Goal: Task Accomplishment & Management: Manage account settings

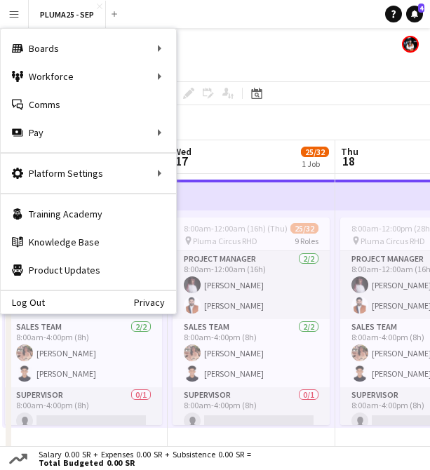
scroll to position [676, 0]
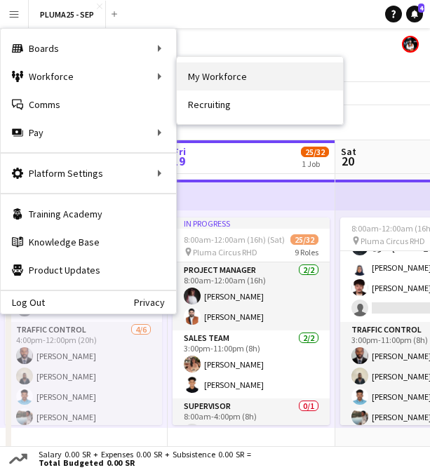
click at [229, 73] on link "My Workforce" at bounding box center [260, 76] width 166 height 28
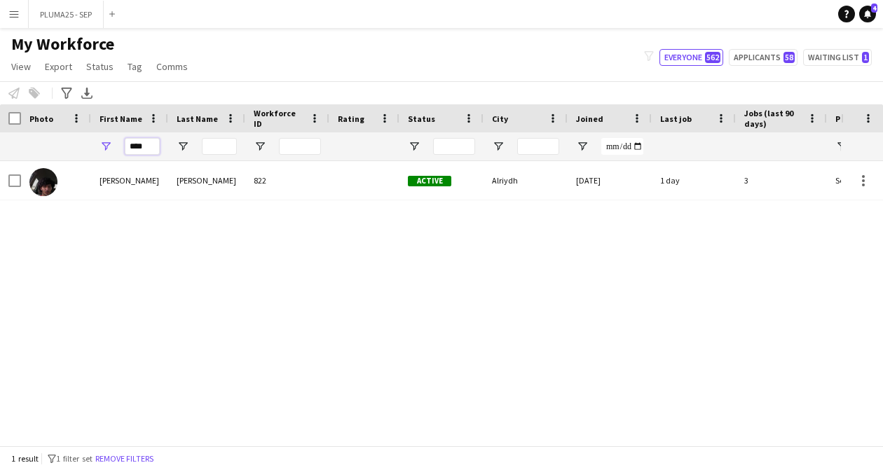
click at [146, 144] on input "****" at bounding box center [142, 146] width 35 height 17
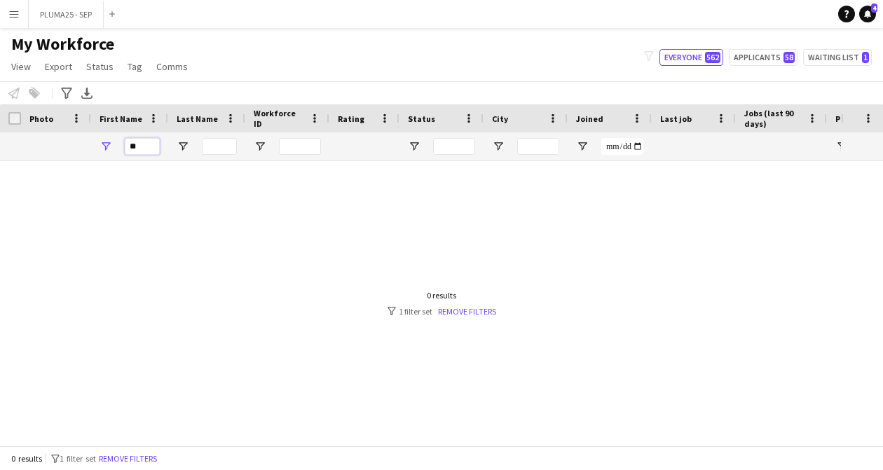
type input "*"
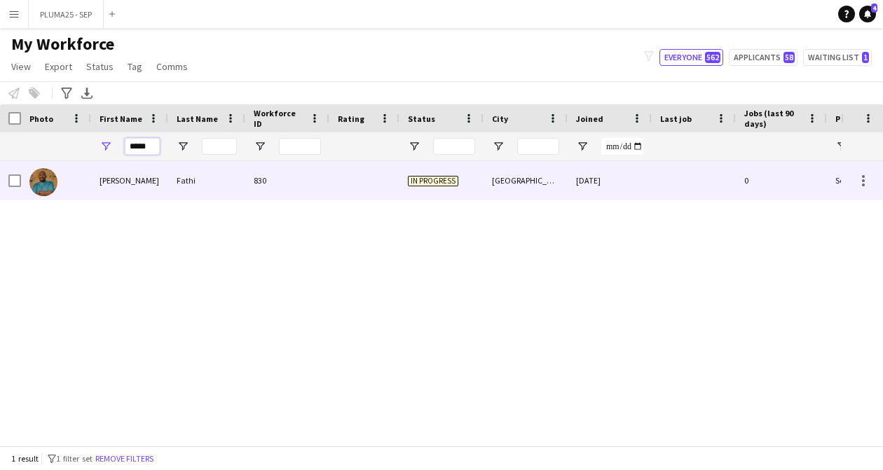
type input "*****"
click at [156, 176] on div "[PERSON_NAME]" at bounding box center [129, 180] width 77 height 39
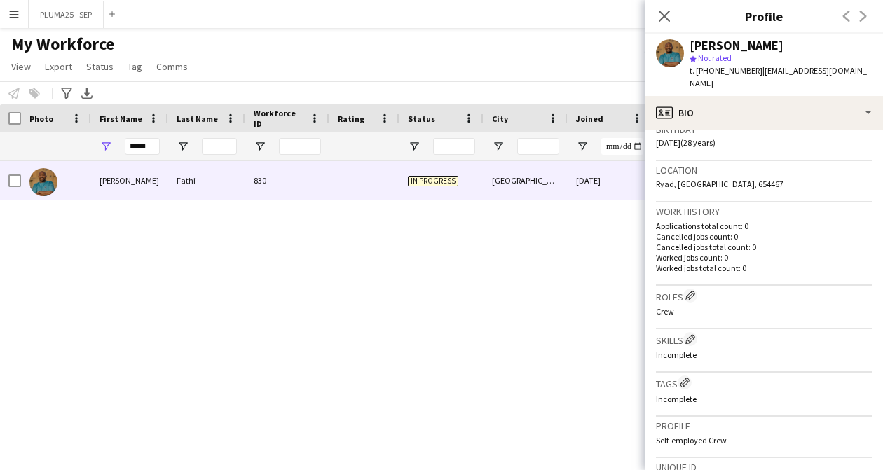
scroll to position [539, 0]
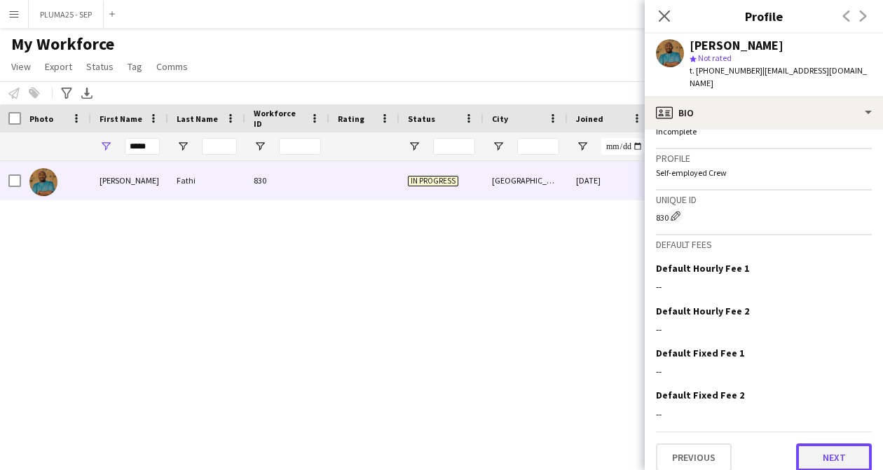
click at [429, 452] on button "Next" at bounding box center [834, 458] width 76 height 28
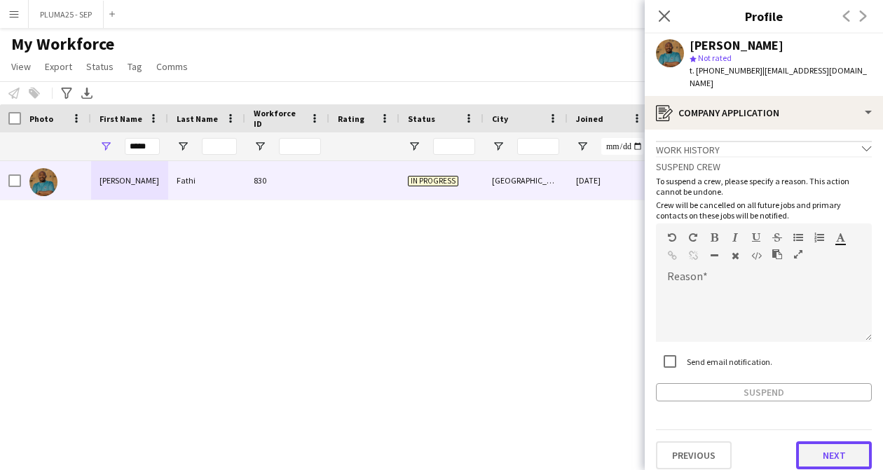
click at [429, 449] on button "Next" at bounding box center [834, 455] width 76 height 28
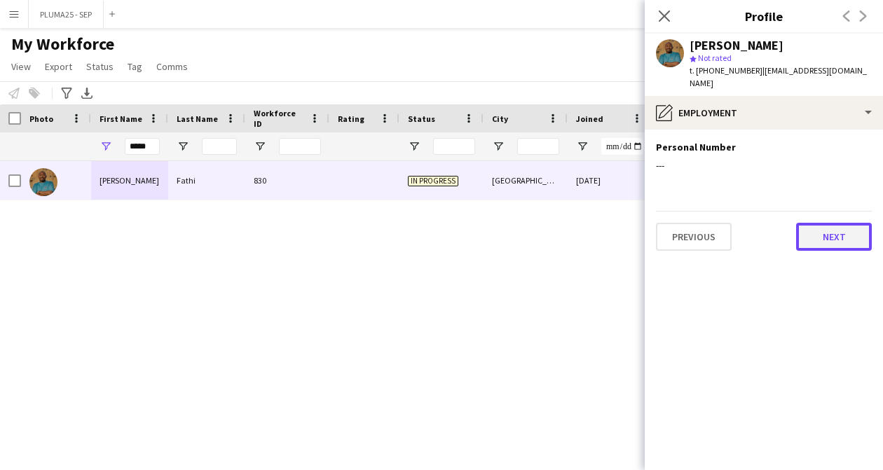
click at [429, 226] on button "Next" at bounding box center [834, 237] width 76 height 28
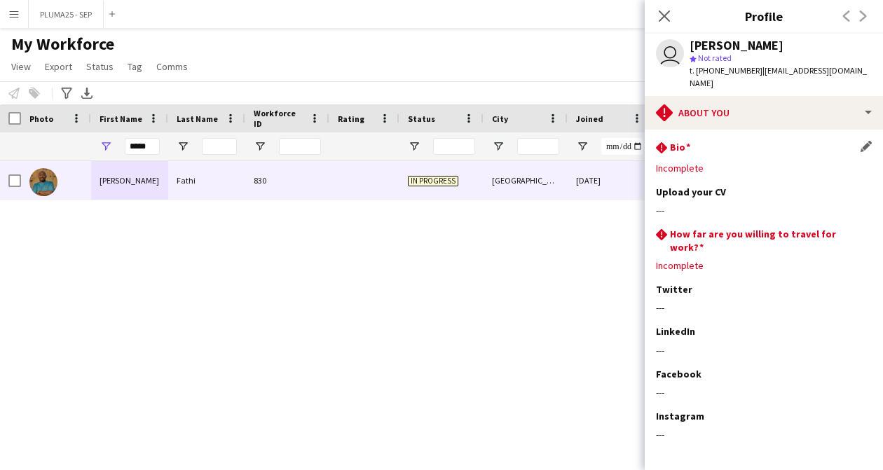
click at [429, 141] on div "rhombus-alert Bio Edit this field" at bounding box center [764, 148] width 216 height 15
click at [429, 141] on app-icon "Edit this field" at bounding box center [866, 146] width 11 height 11
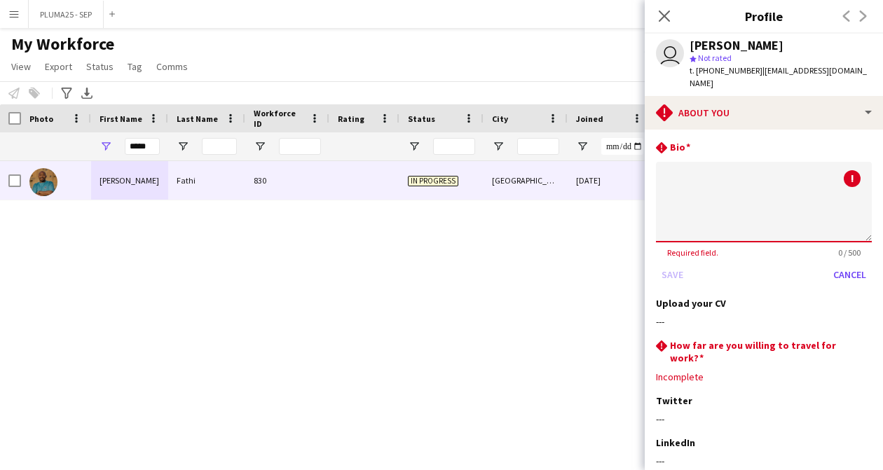
click at [429, 179] on textarea at bounding box center [764, 202] width 216 height 81
type textarea "**"
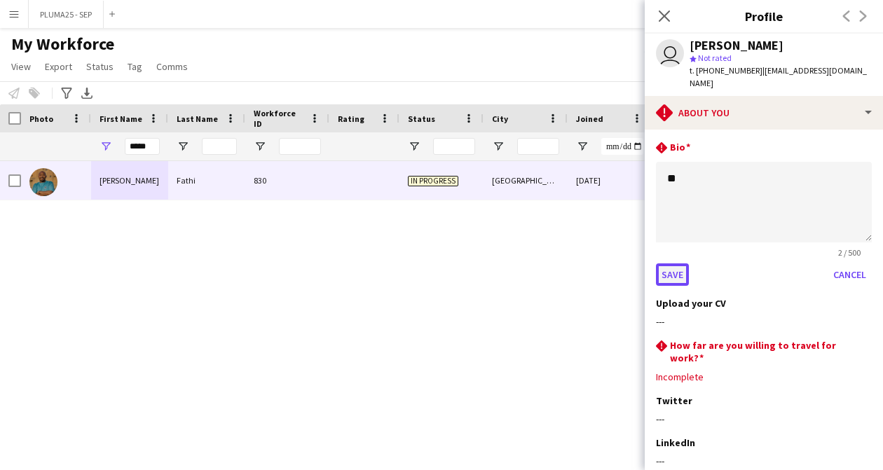
click at [429, 263] on button "Save" at bounding box center [672, 274] width 33 height 22
click at [429, 352] on h3 "How far are you willing to travel for work?" at bounding box center [765, 351] width 191 height 25
click at [429, 339] on div "rhombus-alert How far are you willing to travel for work? Edit this field" at bounding box center [764, 351] width 216 height 25
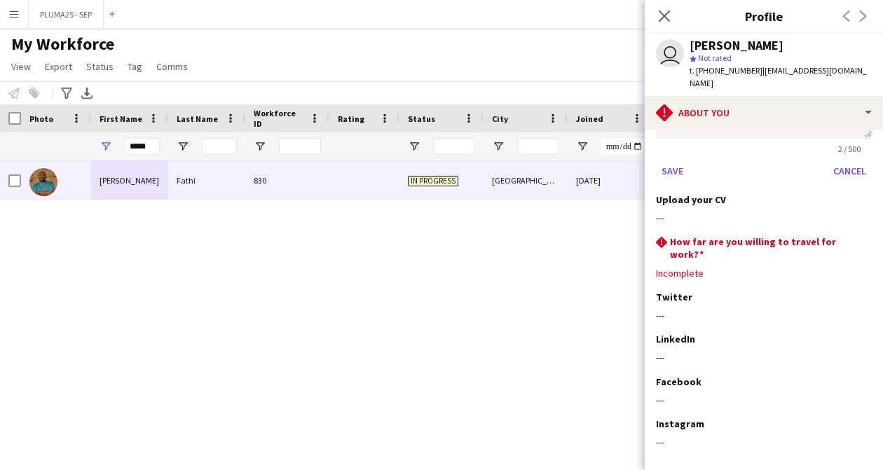
click at [429, 144] on form "** 2 / 500 Save Cancel" at bounding box center [764, 120] width 216 height 124
click at [429, 235] on div "rhombus-alert How far are you willing to travel for work? Edit this field" at bounding box center [764, 247] width 216 height 25
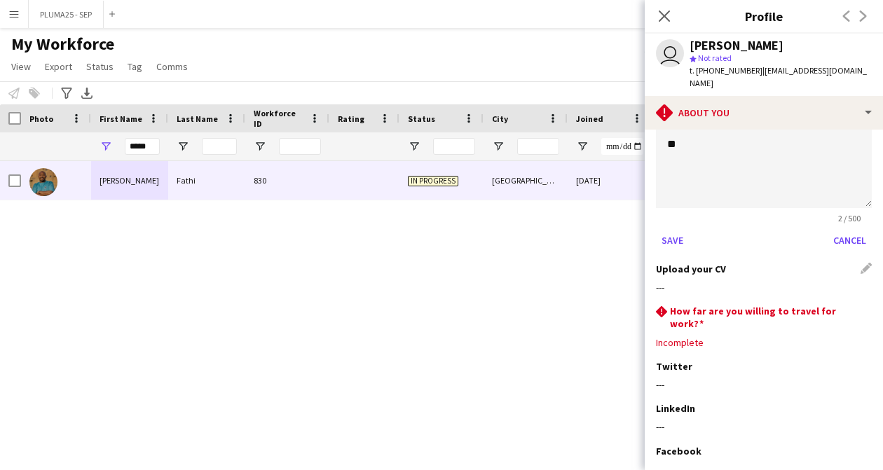
scroll to position [0, 0]
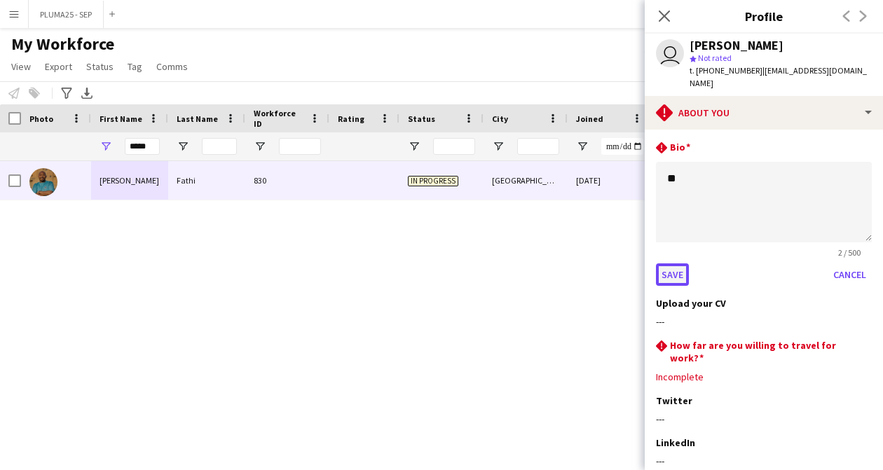
click at [429, 263] on button "Save" at bounding box center [672, 274] width 33 height 22
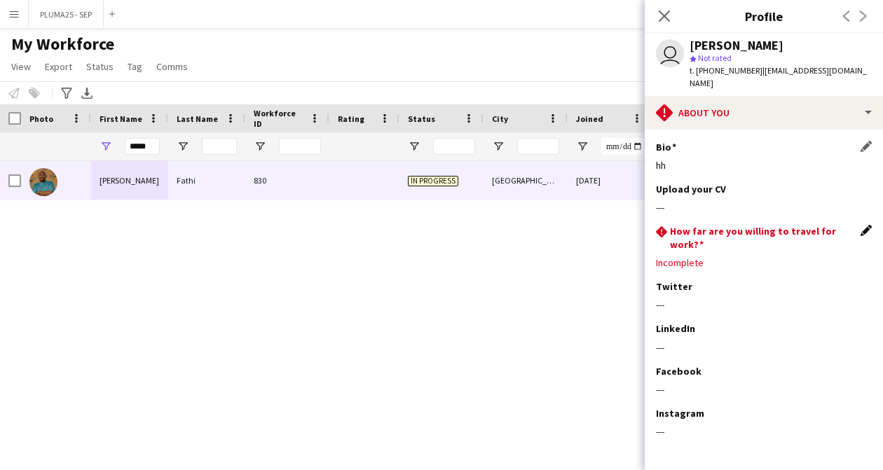
click at [429, 225] on app-icon "Edit this field" at bounding box center [866, 230] width 11 height 11
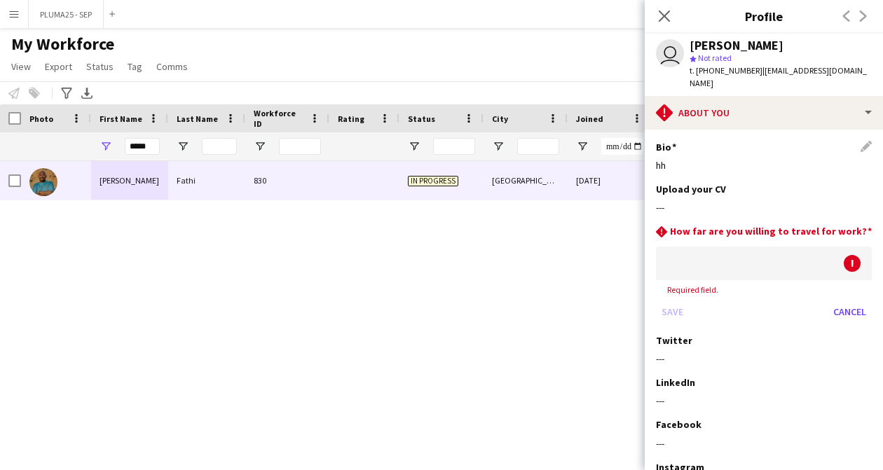
click at [429, 251] on div at bounding box center [750, 264] width 188 height 34
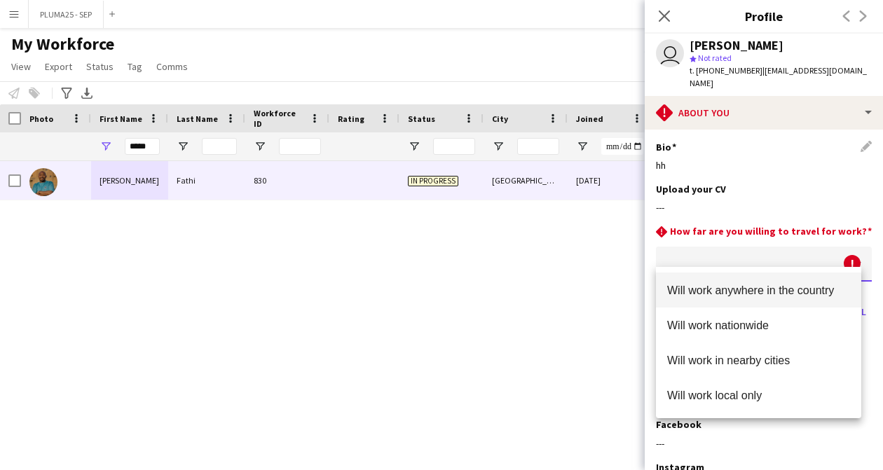
click at [429, 286] on span "Will work anywhere in the country" at bounding box center [758, 290] width 183 height 13
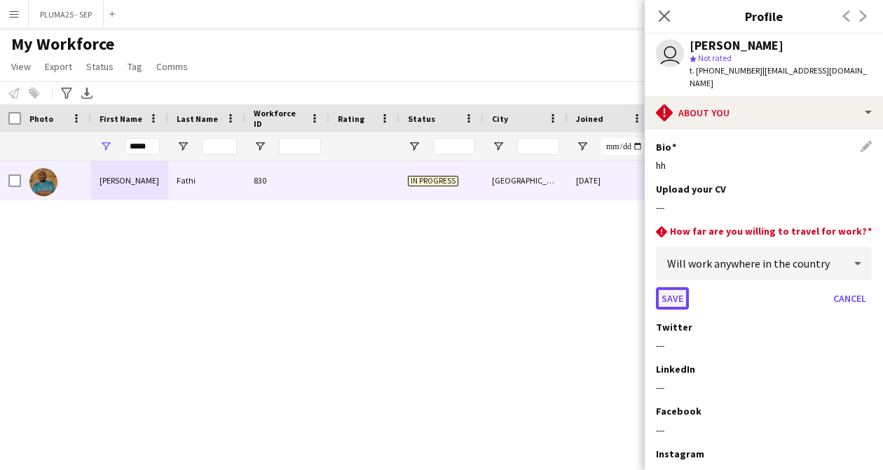
click at [429, 287] on button "Save" at bounding box center [672, 298] width 33 height 22
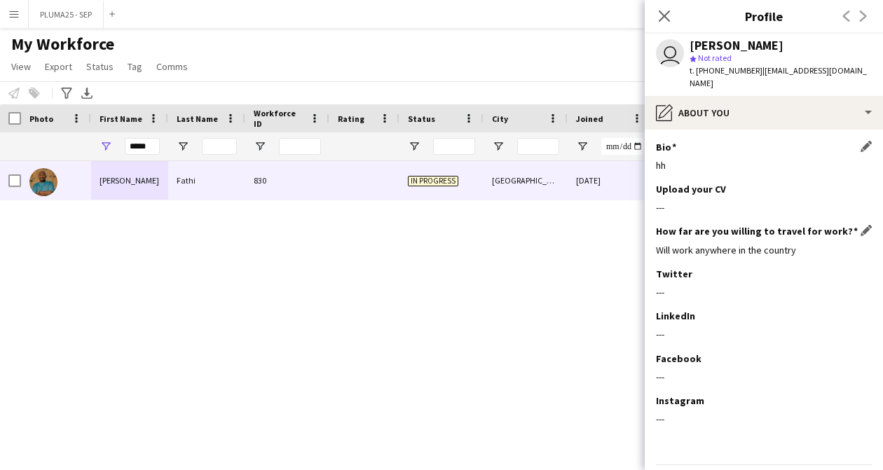
scroll to position [33, 0]
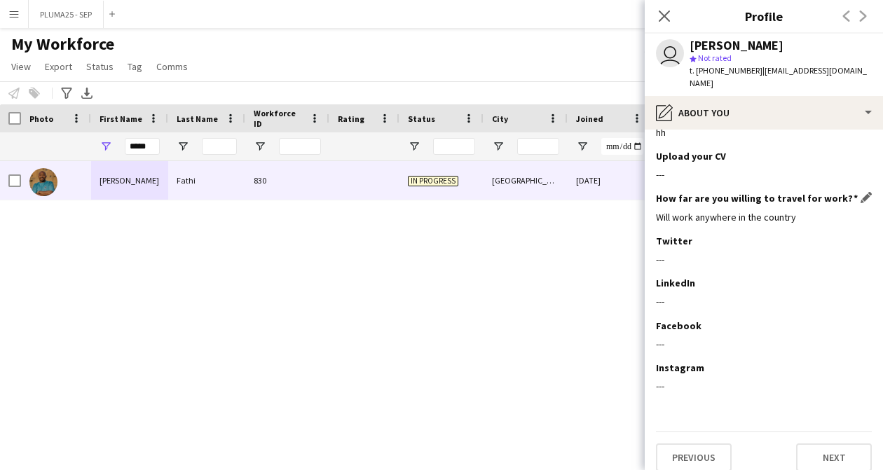
click at [429, 459] on app-section-data-types "Bio Edit this field hh Upload your CV Edit this field --- How far are you willi…" at bounding box center [764, 300] width 238 height 341
click at [429, 448] on button "Next" at bounding box center [834, 458] width 76 height 28
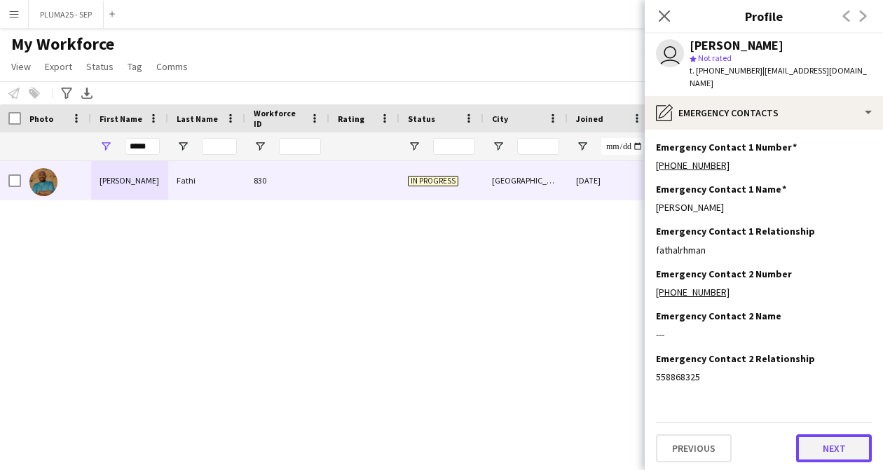
click at [429, 435] on button "Next" at bounding box center [834, 448] width 76 height 28
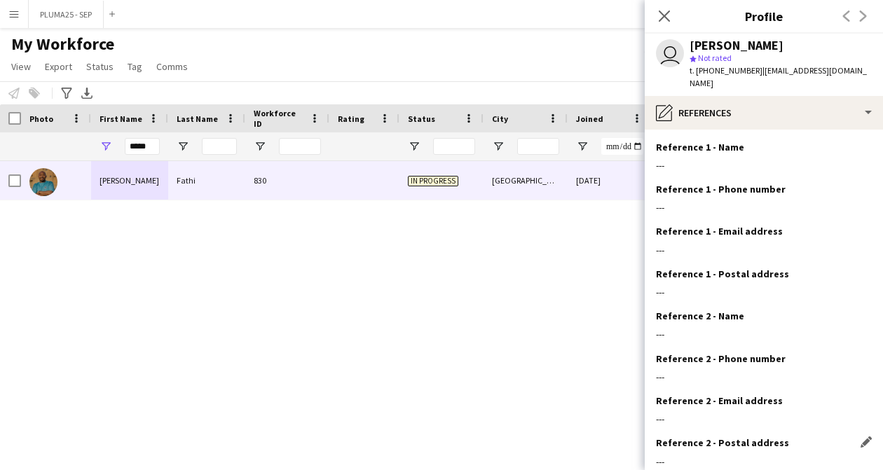
scroll to position [75, 0]
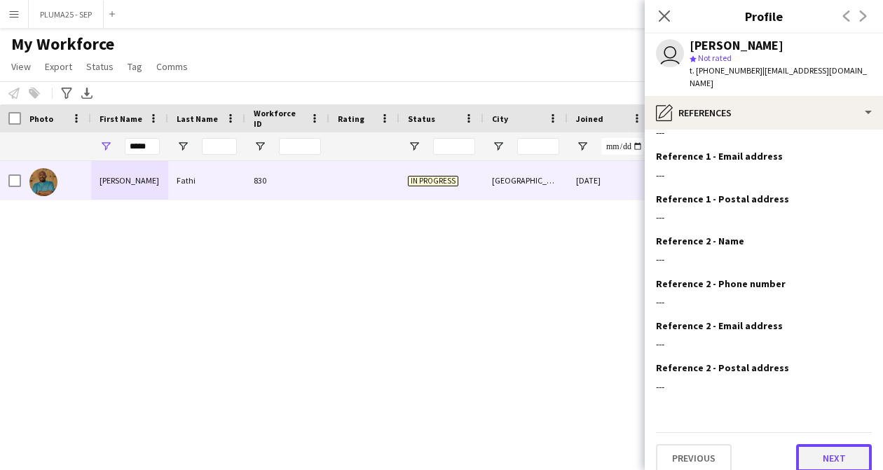
click at [429, 452] on button "Next" at bounding box center [834, 458] width 76 height 28
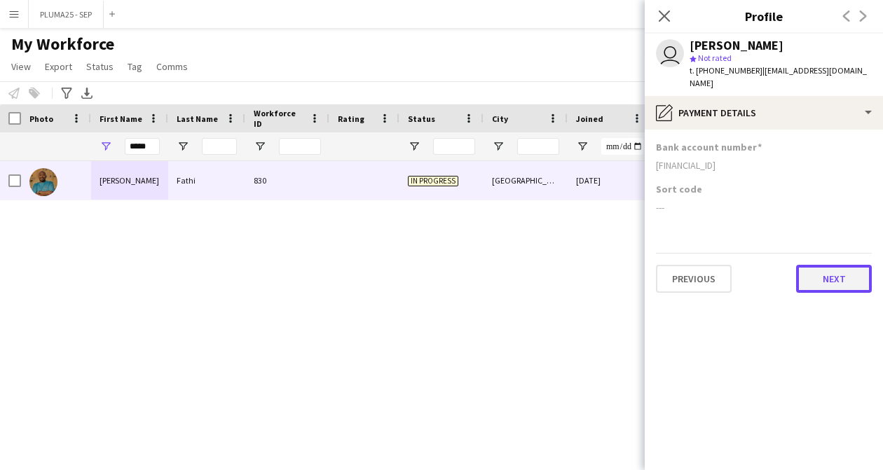
click at [429, 265] on button "Next" at bounding box center [834, 279] width 76 height 28
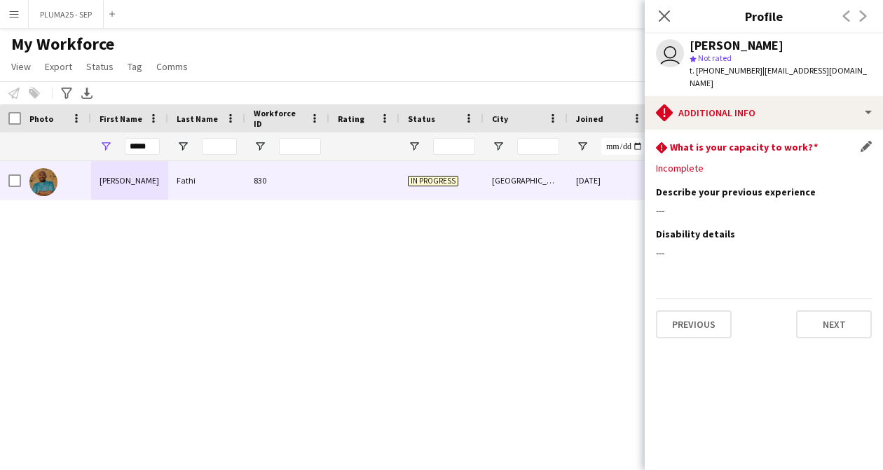
click at [429, 162] on div "Incomplete" at bounding box center [764, 168] width 216 height 13
click at [429, 141] on app-icon "Edit this field" at bounding box center [866, 146] width 11 height 11
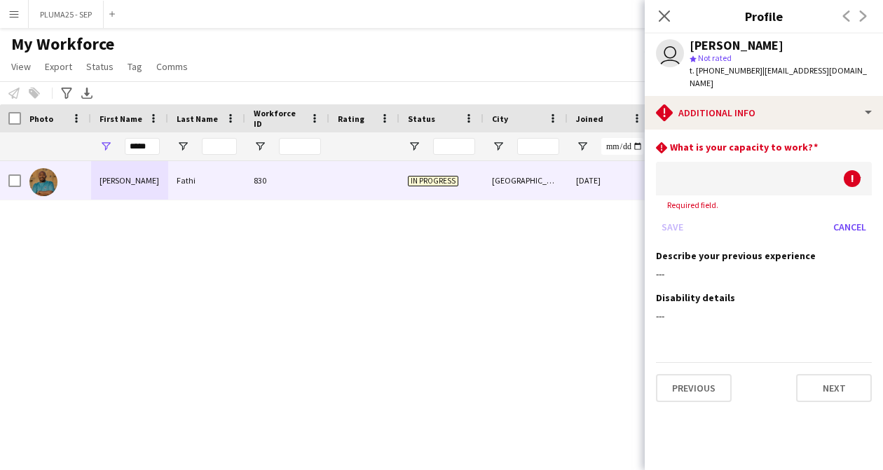
click at [429, 162] on div at bounding box center [750, 179] width 188 height 34
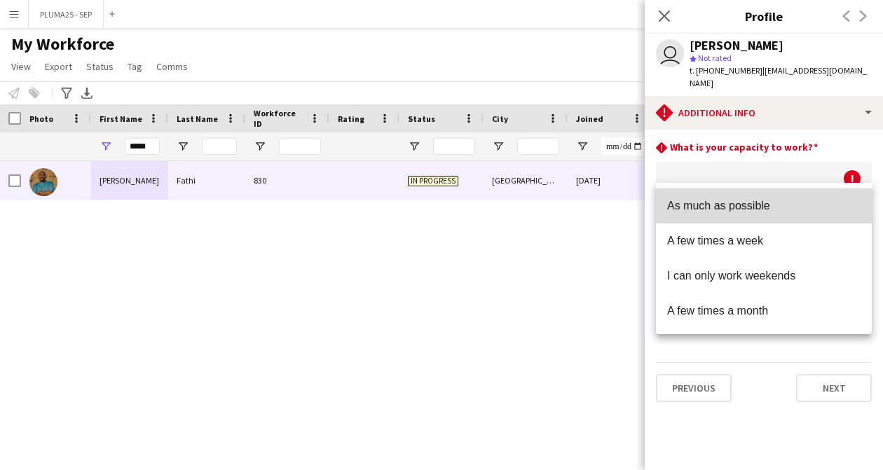
click at [429, 204] on span "As much as possible" at bounding box center [763, 205] width 193 height 13
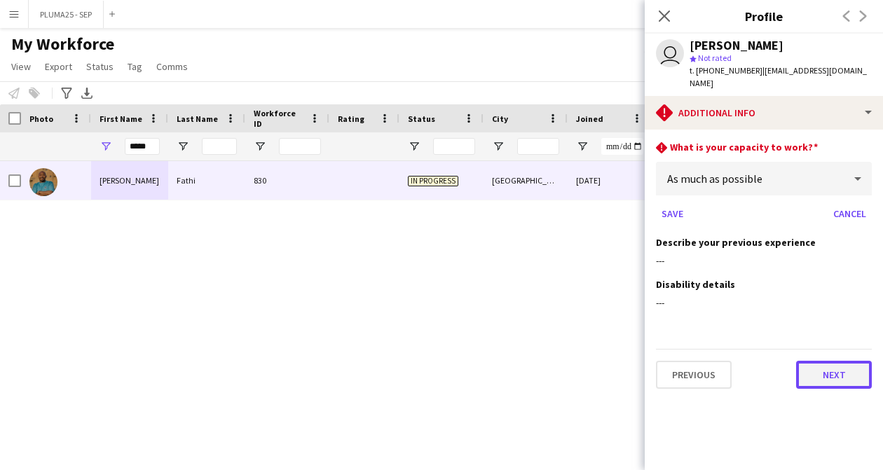
click at [429, 361] on button "Next" at bounding box center [834, 375] width 76 height 28
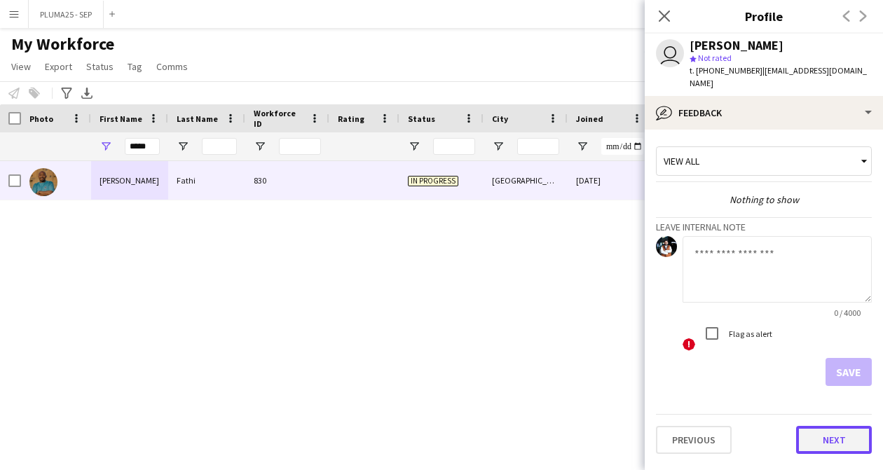
click at [429, 427] on button "Next" at bounding box center [834, 440] width 76 height 28
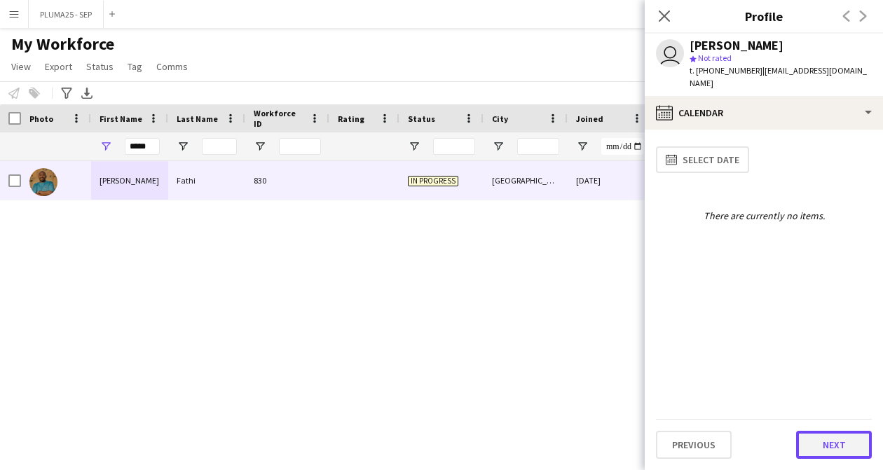
click at [429, 441] on button "Next" at bounding box center [834, 445] width 76 height 28
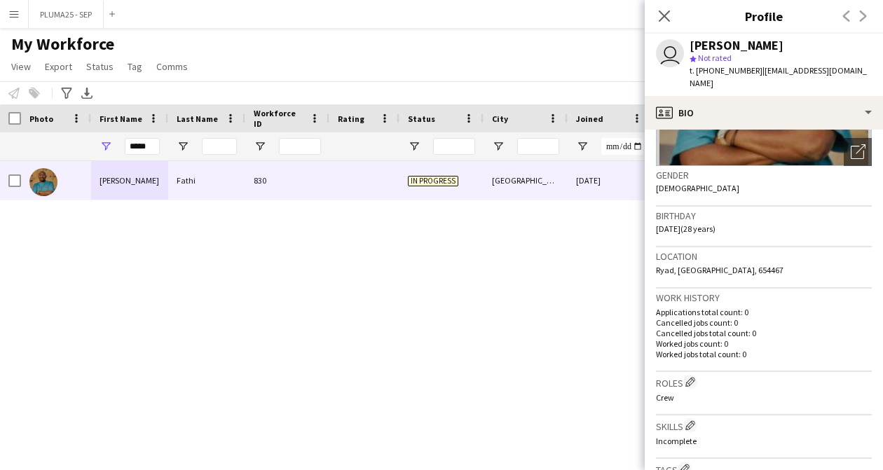
scroll to position [539, 0]
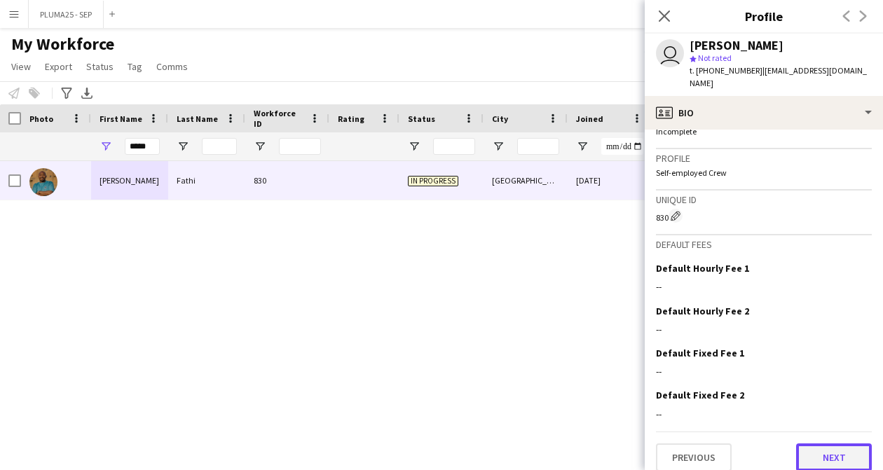
click at [429, 444] on button "Next" at bounding box center [834, 458] width 76 height 28
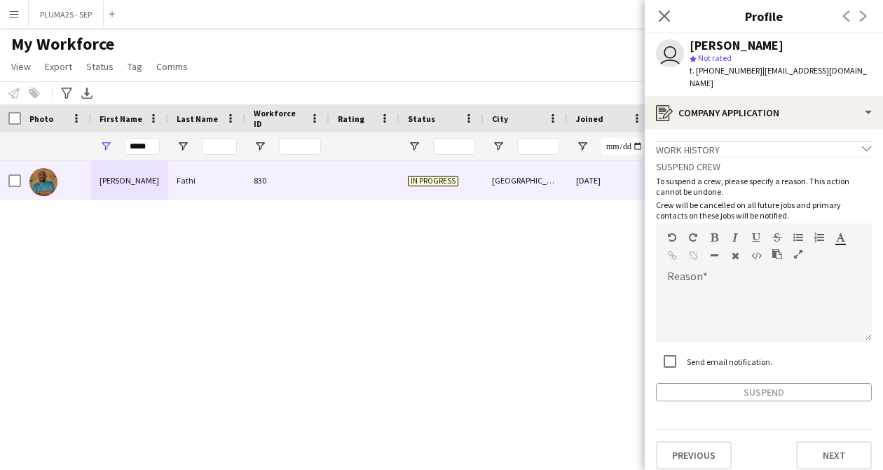
click at [429, 141] on div "Work history chevron-down" at bounding box center [764, 148] width 216 height 15
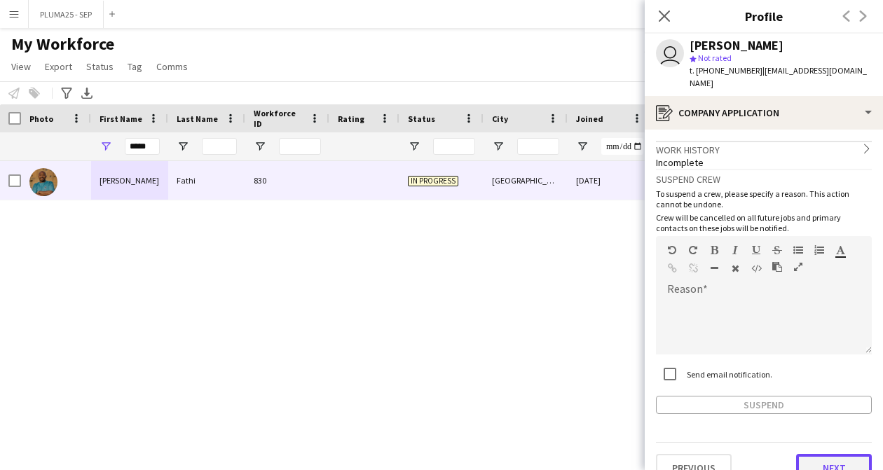
click at [429, 465] on button "Next" at bounding box center [834, 468] width 76 height 28
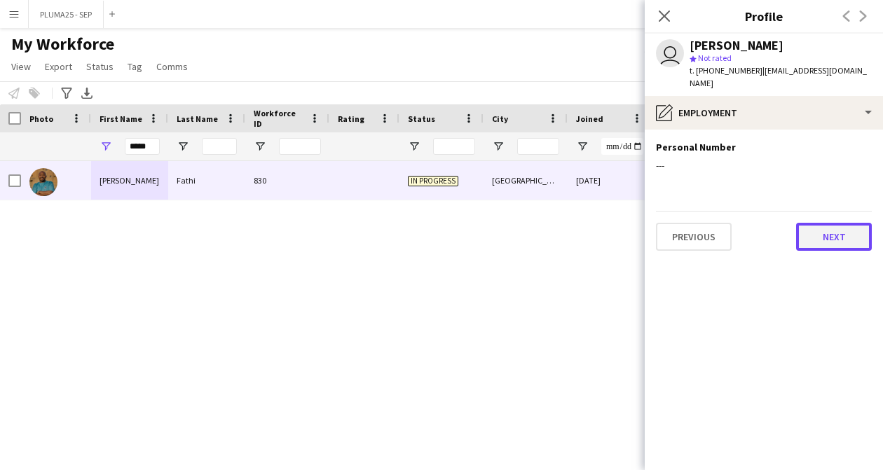
click at [429, 226] on button "Next" at bounding box center [834, 237] width 76 height 28
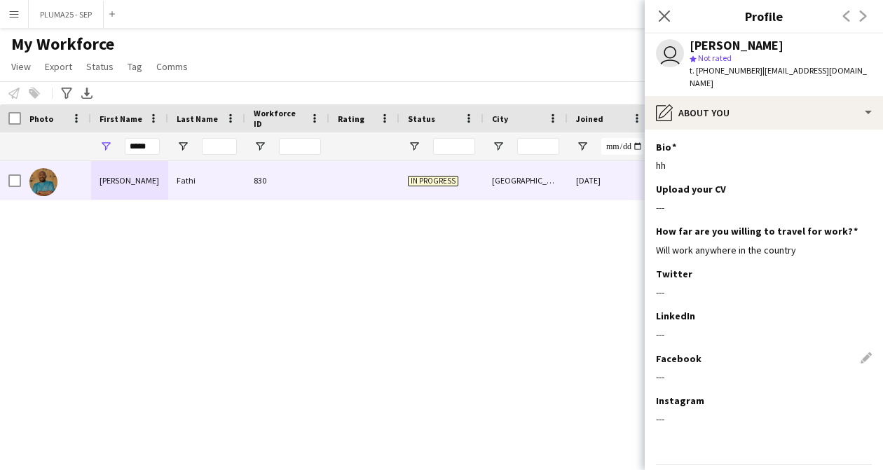
scroll to position [33, 0]
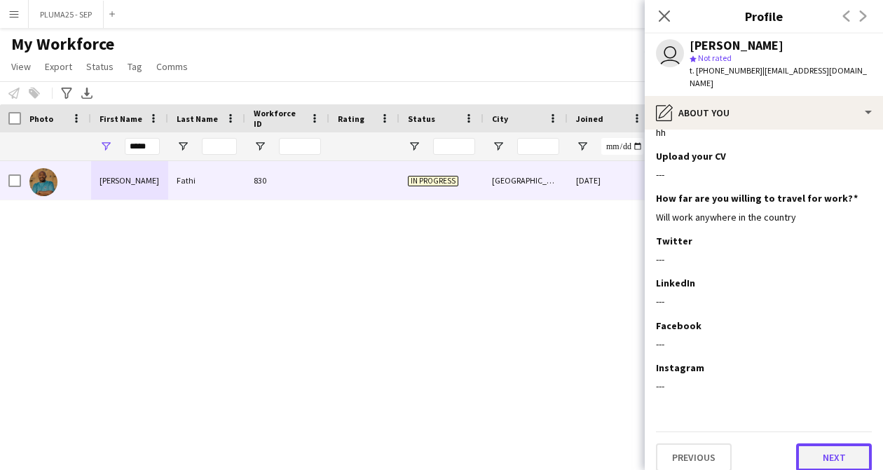
click at [429, 444] on button "Next" at bounding box center [834, 458] width 76 height 28
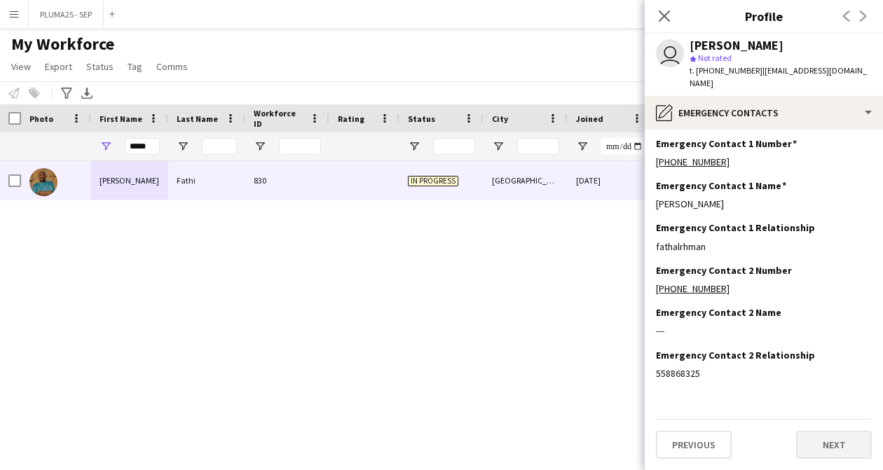
scroll to position [0, 0]
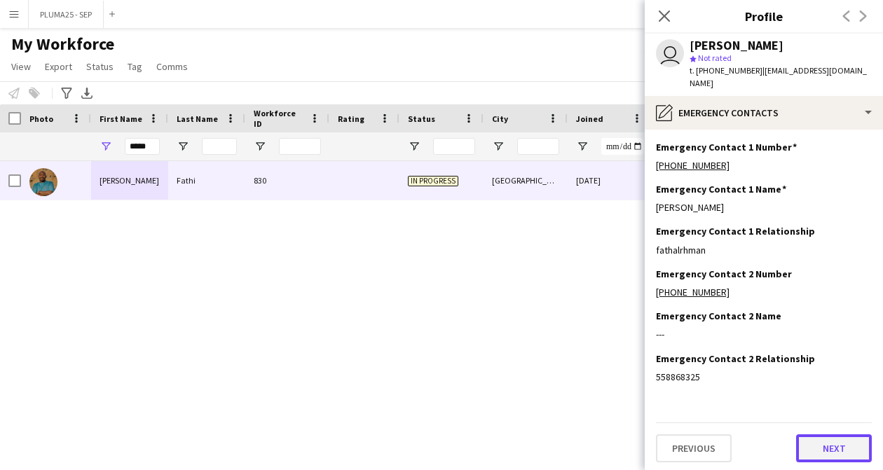
click at [429, 436] on button "Next" at bounding box center [834, 448] width 76 height 28
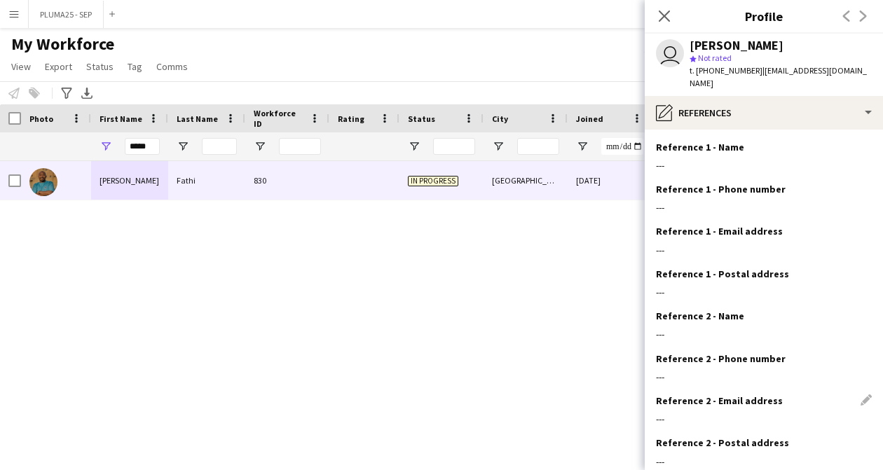
scroll to position [75, 0]
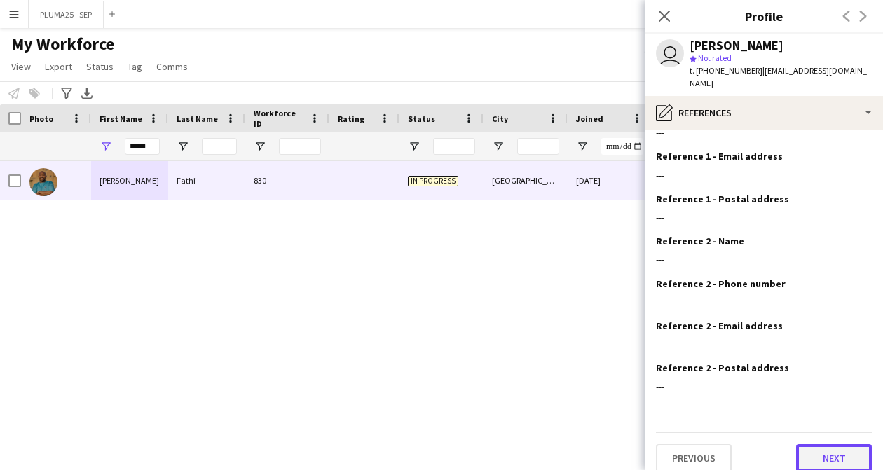
click at [429, 449] on button "Next" at bounding box center [834, 458] width 76 height 28
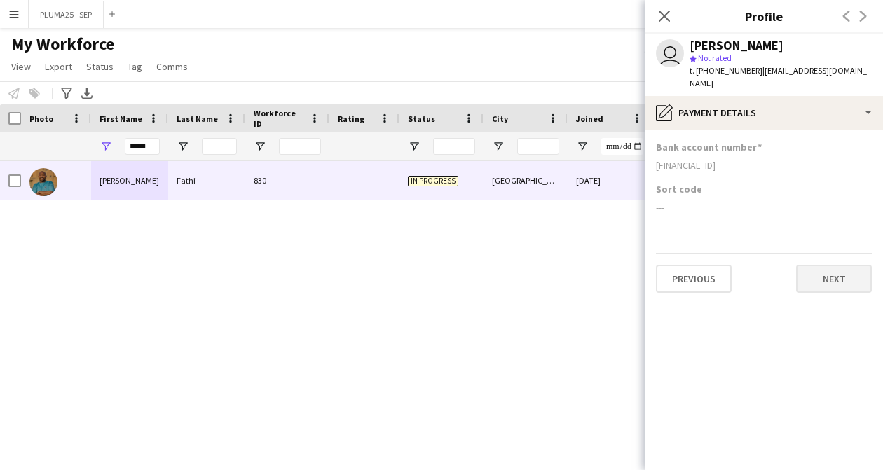
scroll to position [0, 0]
click at [429, 265] on button "Next" at bounding box center [834, 279] width 76 height 28
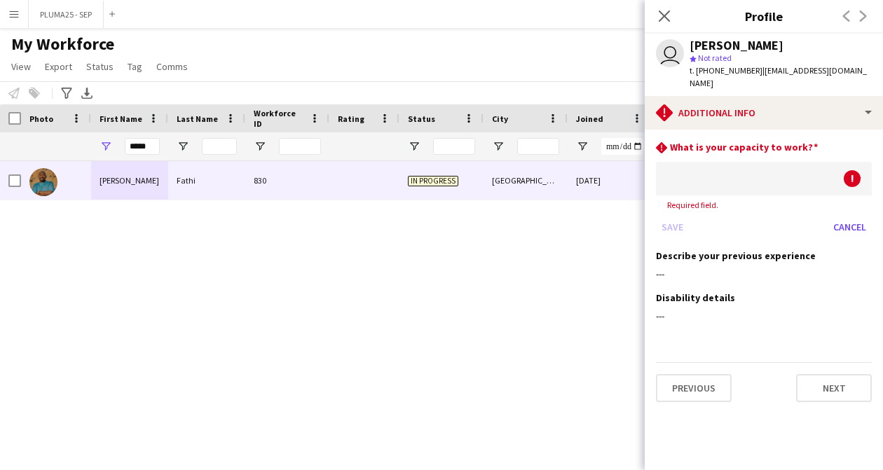
click at [429, 165] on div at bounding box center [750, 179] width 188 height 34
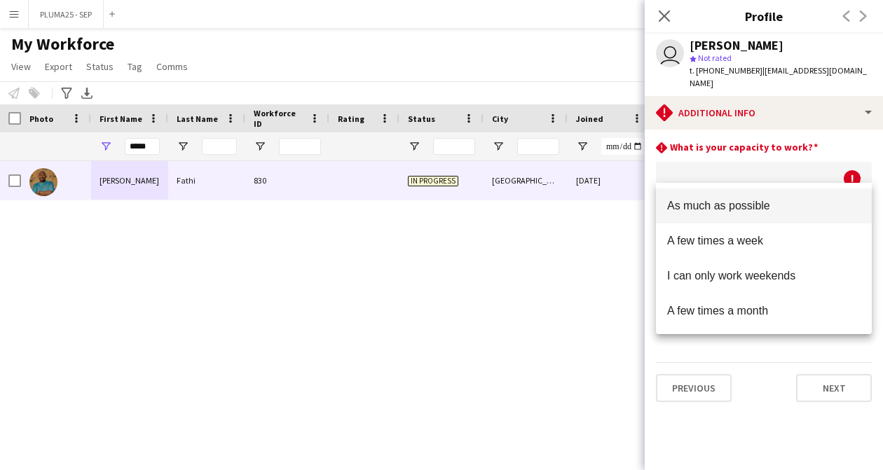
click at [429, 194] on mat-option "As much as possible" at bounding box center [764, 206] width 216 height 35
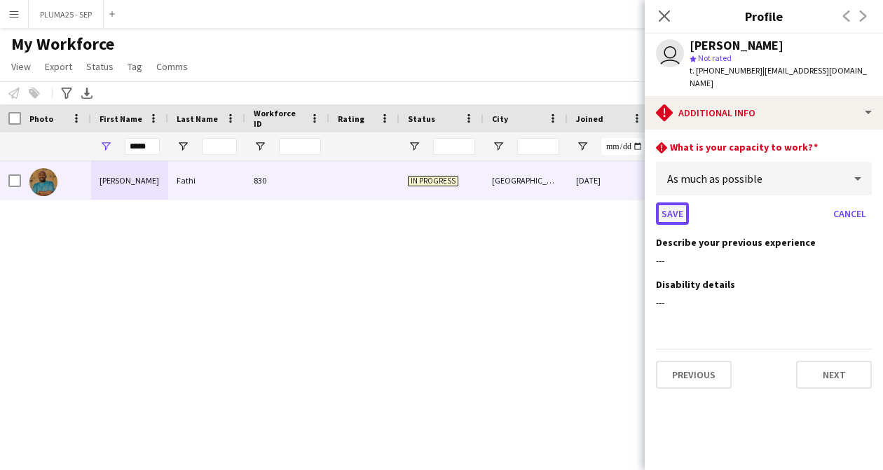
click at [429, 203] on button "Save" at bounding box center [672, 214] width 33 height 22
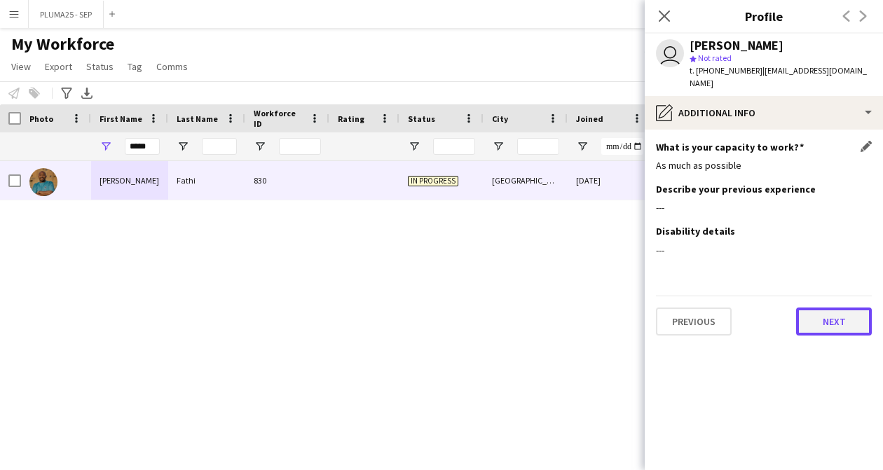
click at [429, 309] on button "Next" at bounding box center [834, 322] width 76 height 28
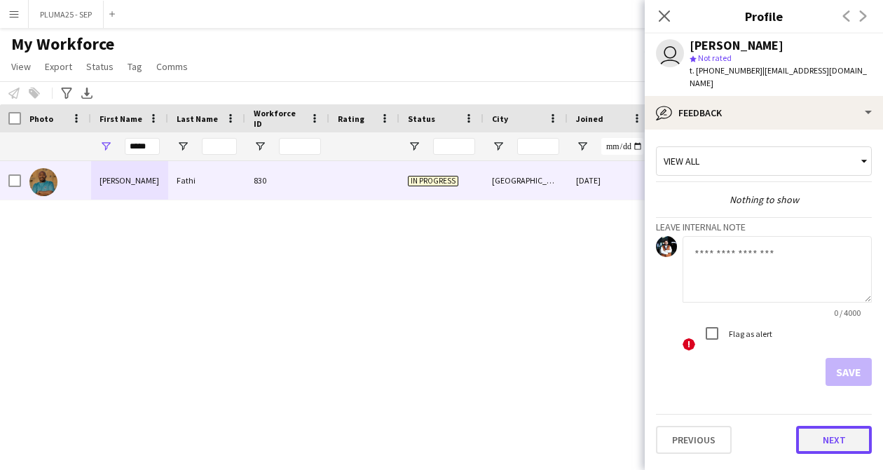
click at [429, 427] on button "Next" at bounding box center [834, 440] width 76 height 28
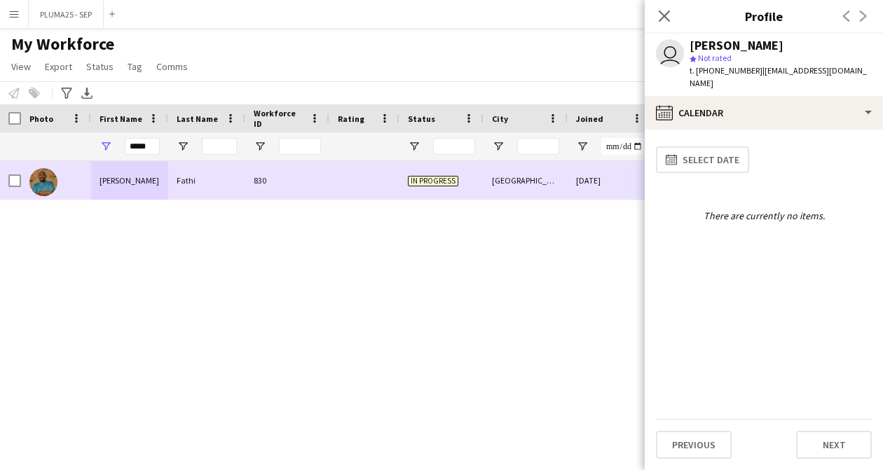
click at [285, 185] on div "830" at bounding box center [287, 180] width 84 height 39
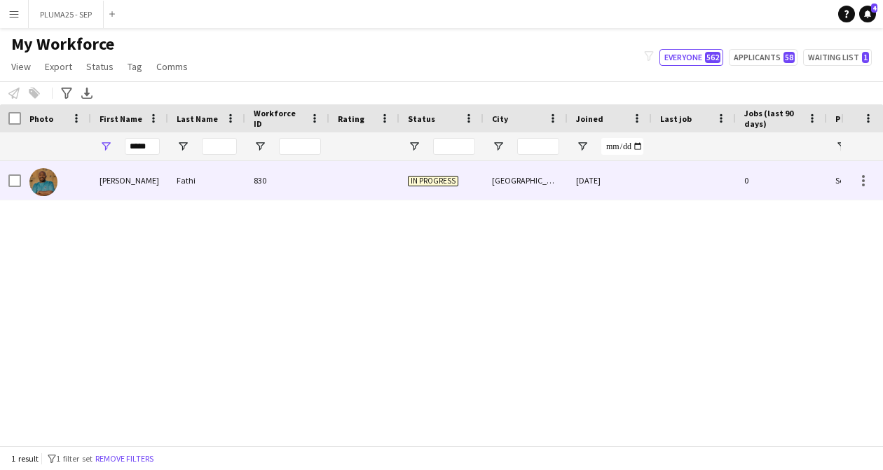
click at [285, 185] on div "830" at bounding box center [287, 180] width 84 height 39
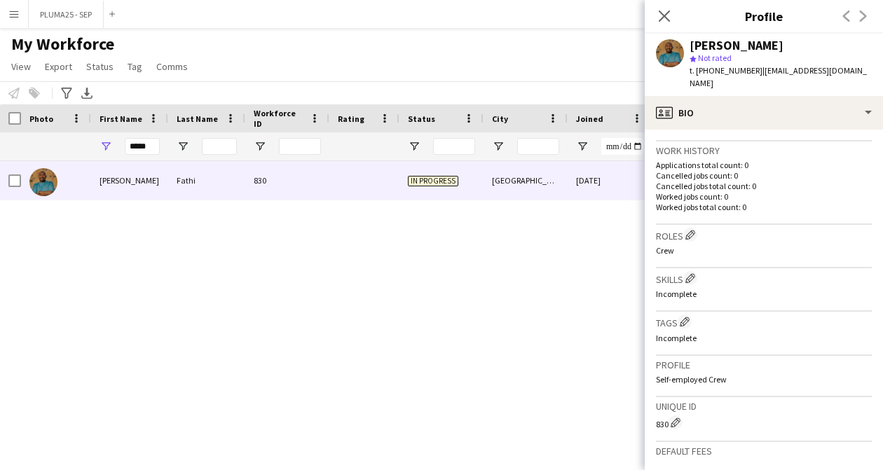
scroll to position [539, 0]
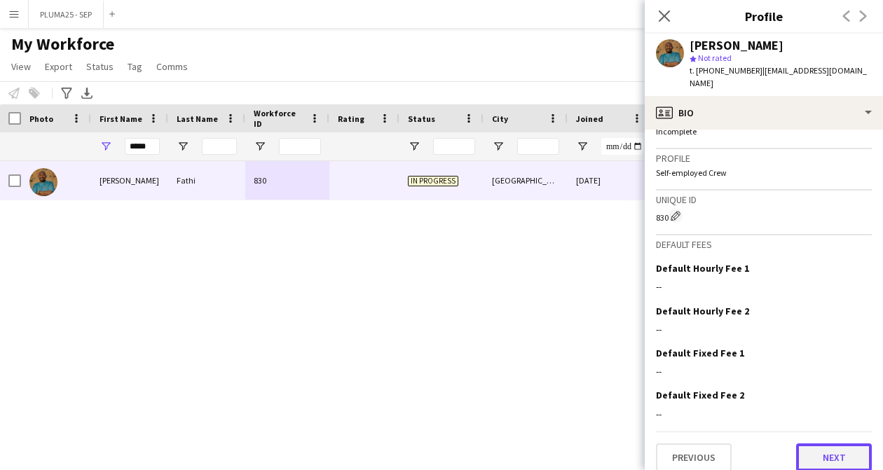
click at [429, 455] on button "Next" at bounding box center [834, 458] width 76 height 28
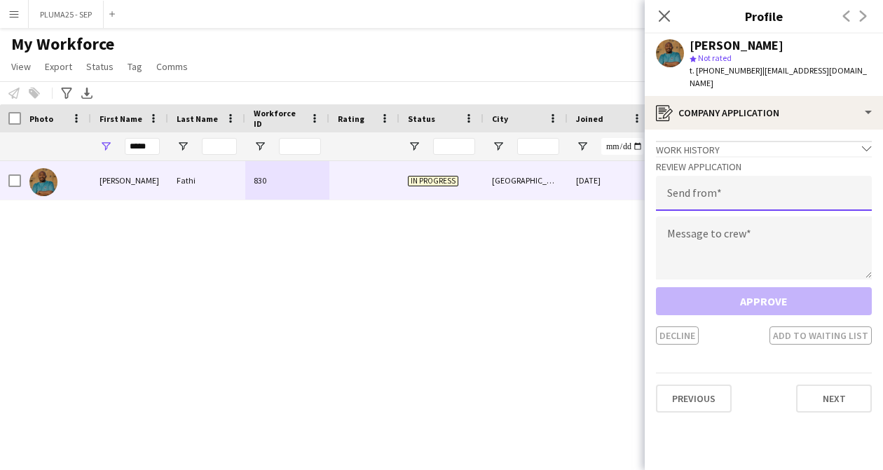
click at [429, 176] on input "email" at bounding box center [764, 193] width 216 height 35
click at [429, 186] on input "email" at bounding box center [764, 193] width 216 height 35
type input "*"
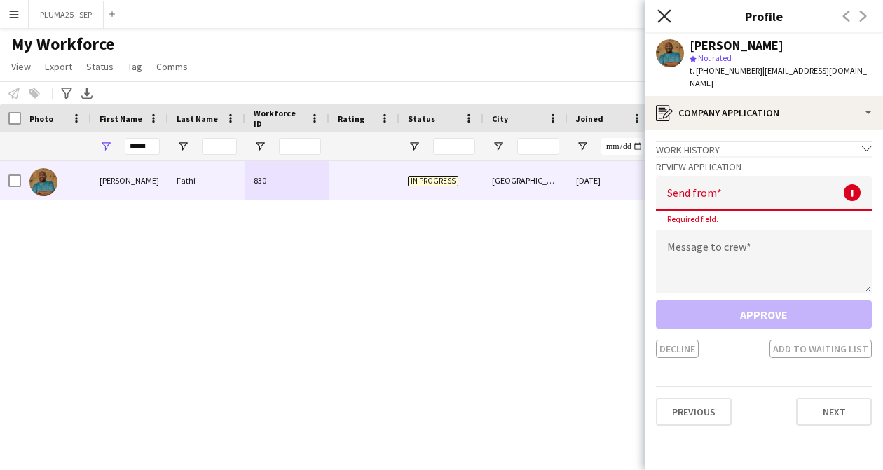
click at [429, 13] on icon at bounding box center [663, 15] width 13 height 13
